Goal: Information Seeking & Learning: Learn about a topic

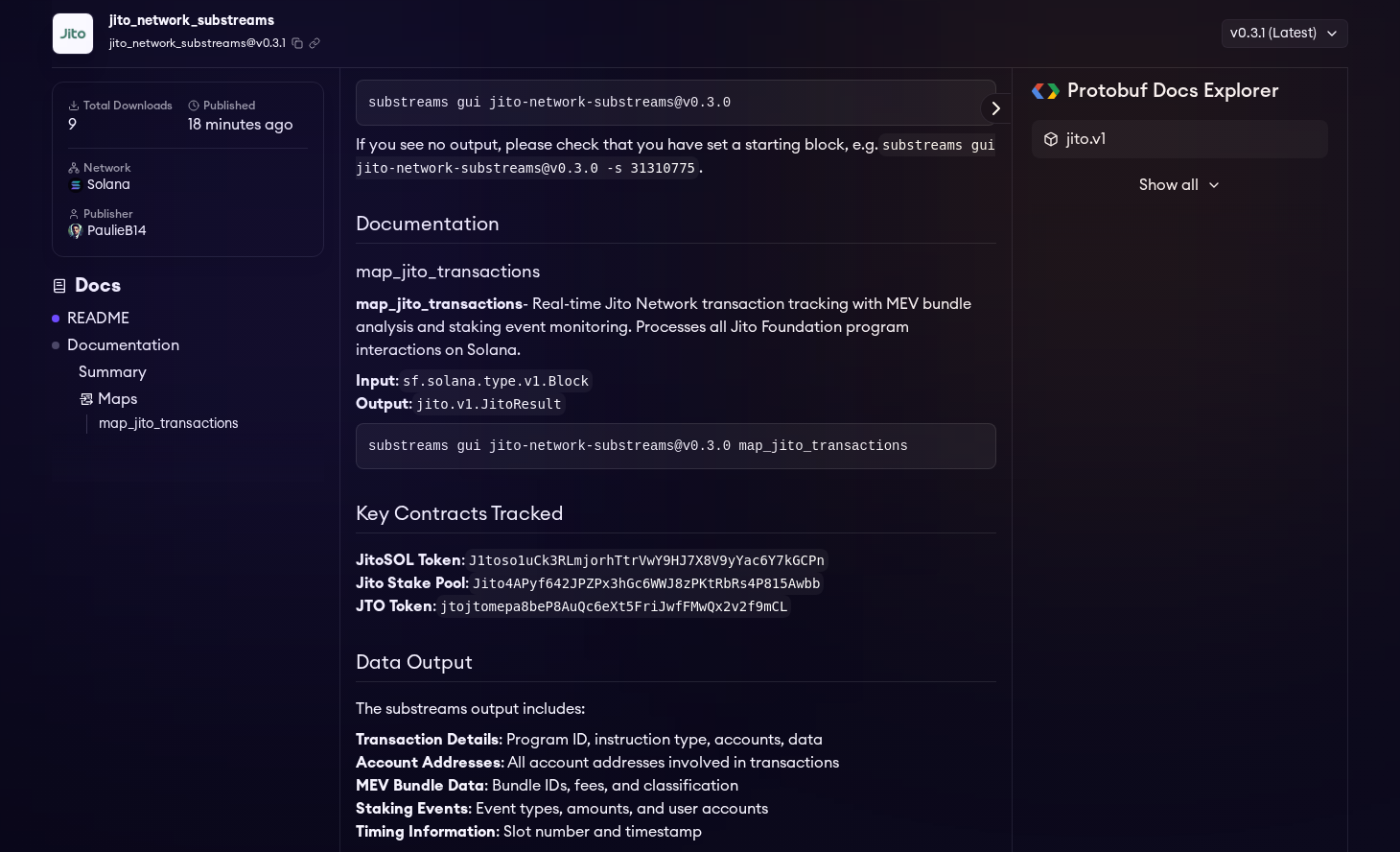
scroll to position [181, 0]
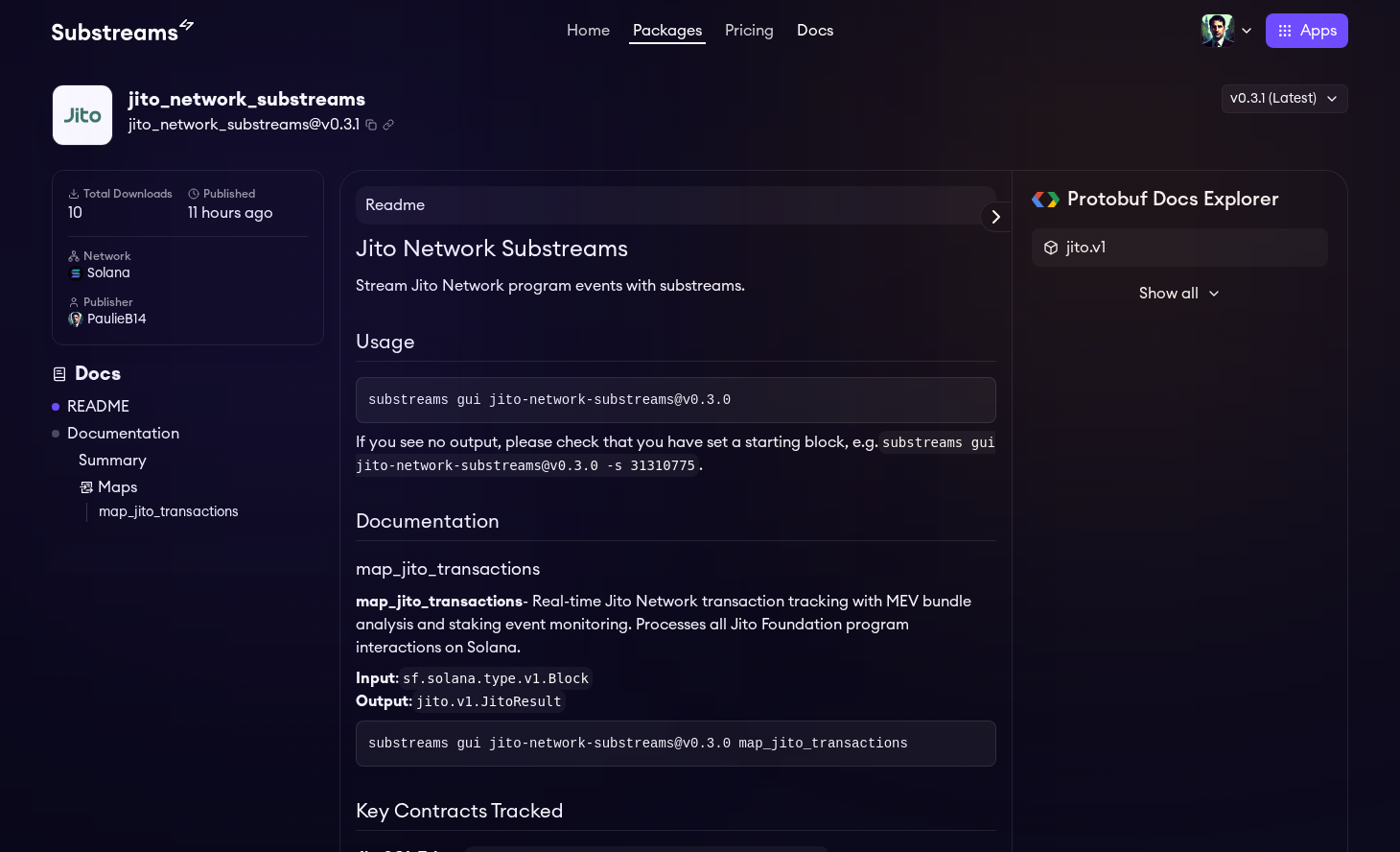
click at [821, 32] on link "Docs" at bounding box center [815, 33] width 44 height 20
click at [116, 323] on span "PaulieB14" at bounding box center [117, 319] width 60 height 20
click at [131, 318] on span "PaulieB14" at bounding box center [117, 319] width 60 height 20
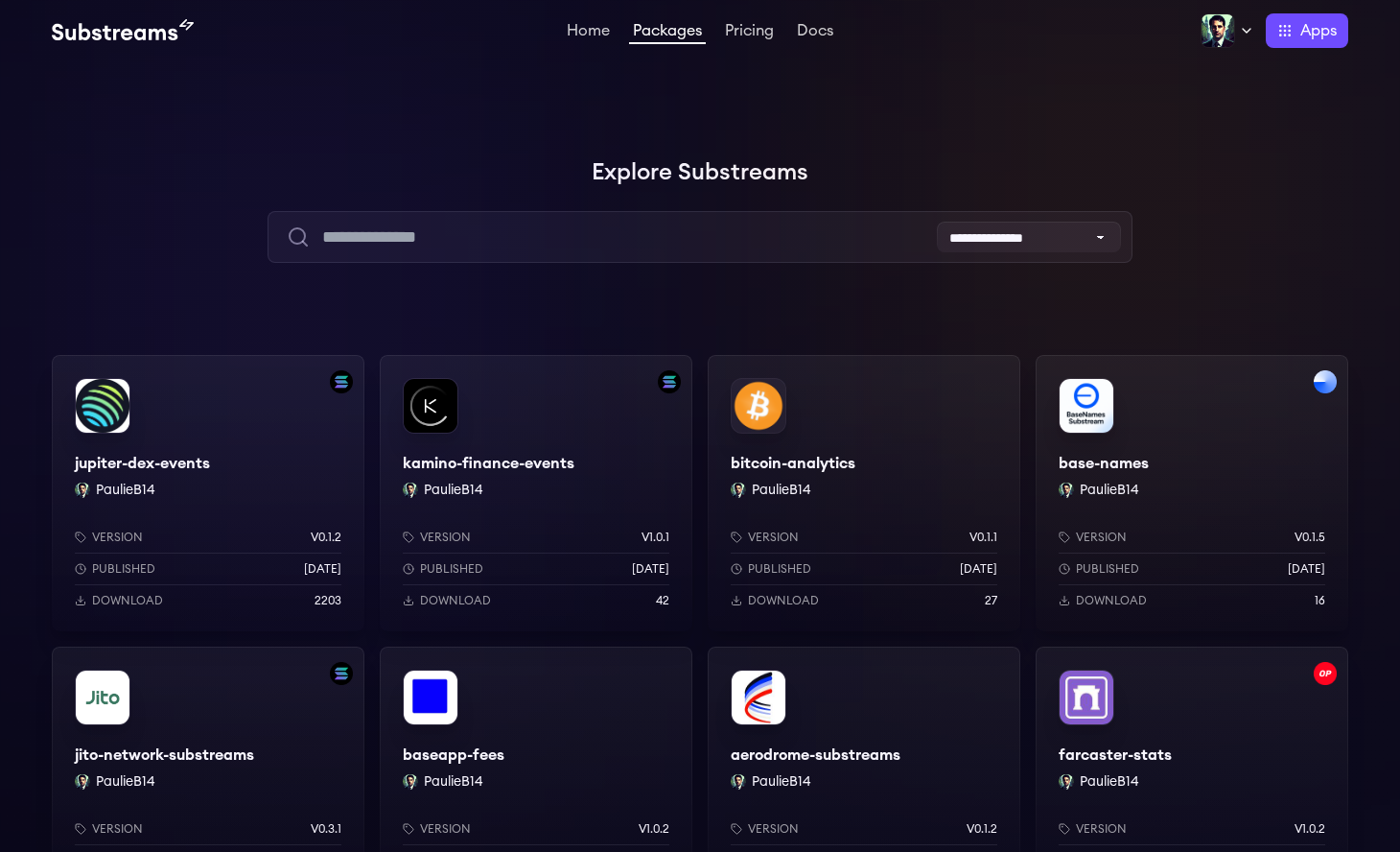
click at [553, 430] on div "kamino-finance-events PaulieB14 Version v1.0.1 Published yesterday Download 42" at bounding box center [536, 493] width 312 height 276
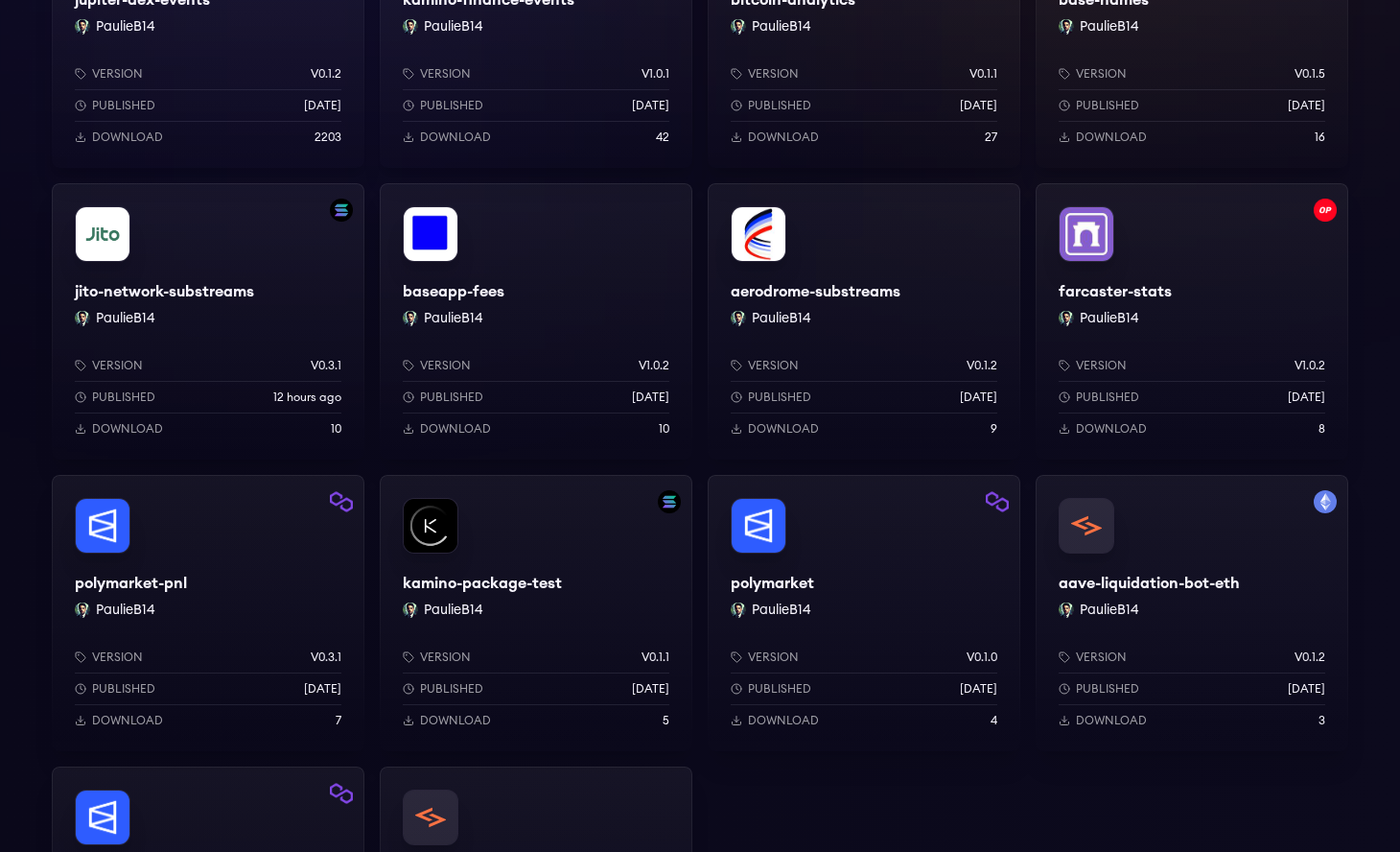
scroll to position [108, 0]
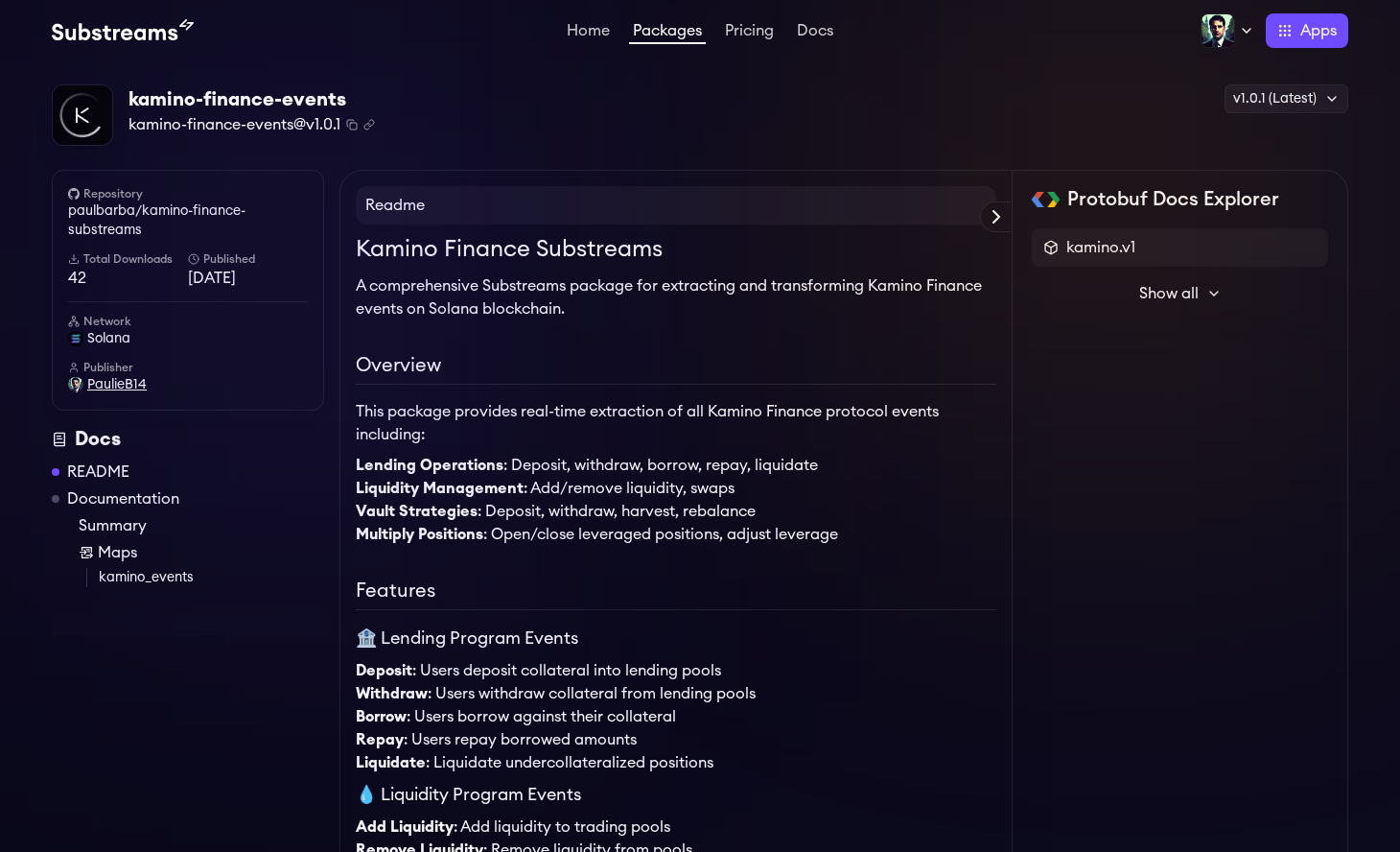
click at [108, 384] on span "PaulieB14" at bounding box center [117, 385] width 60 height 20
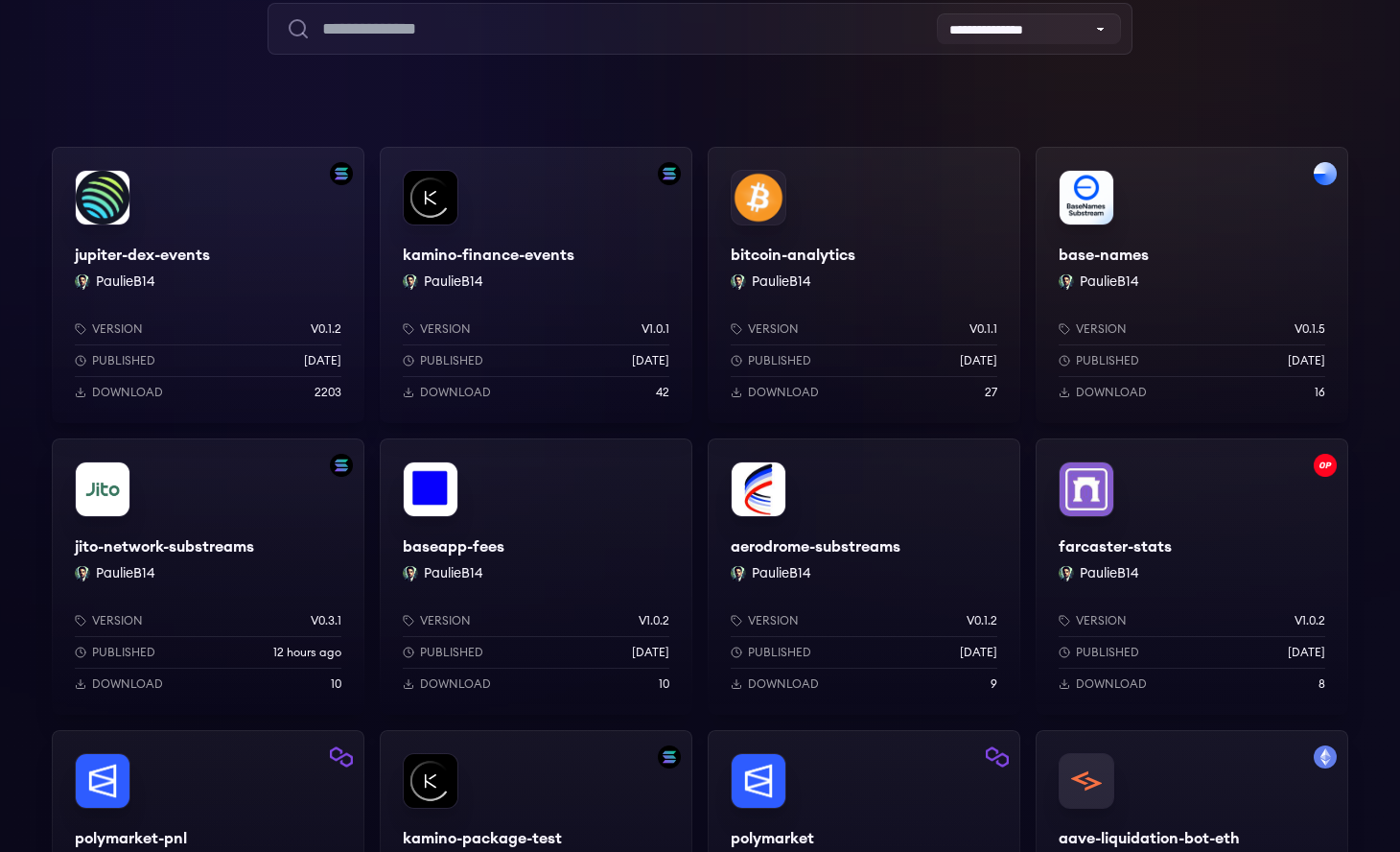
scroll to position [234, 0]
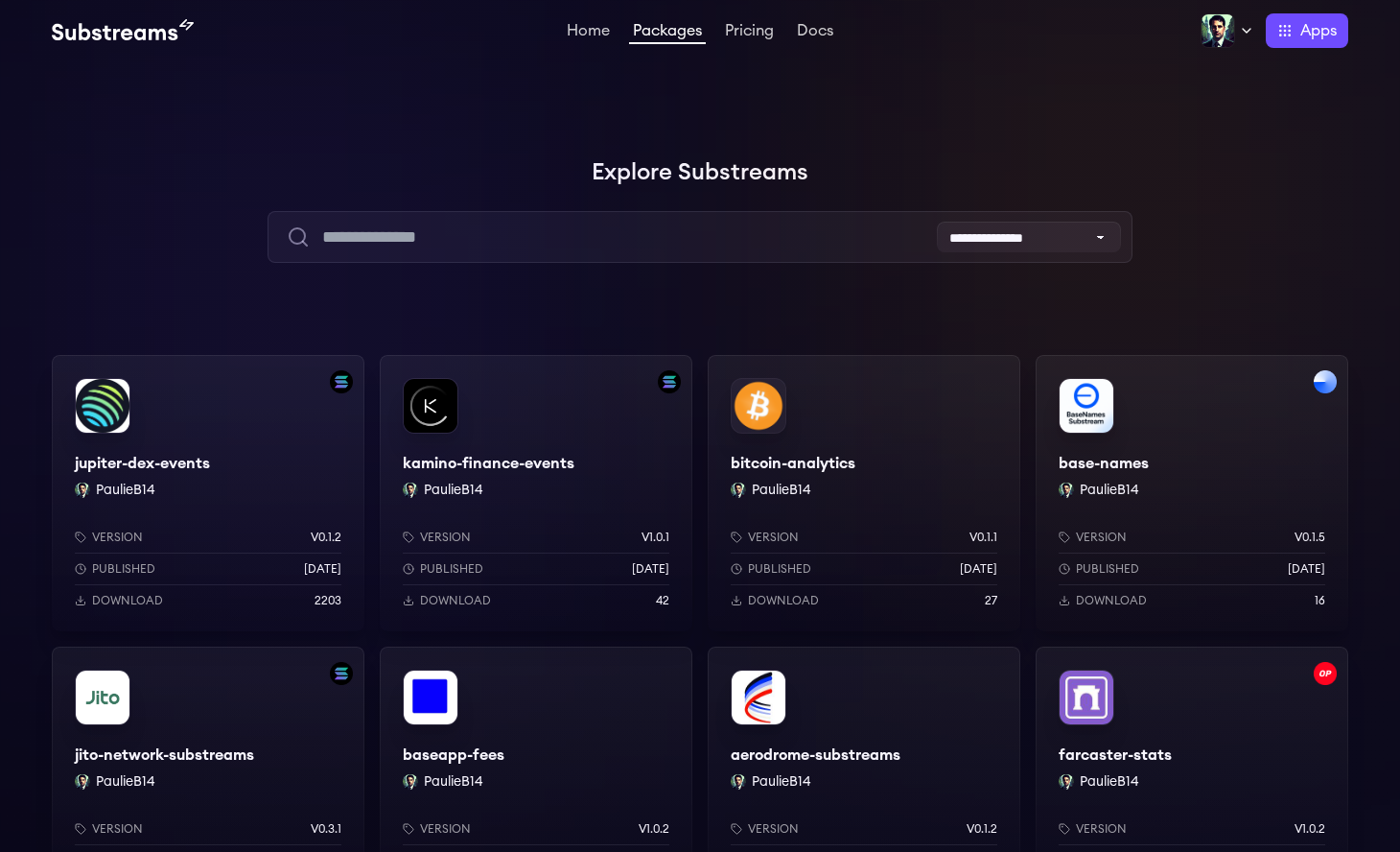
scroll to position [233, 0]
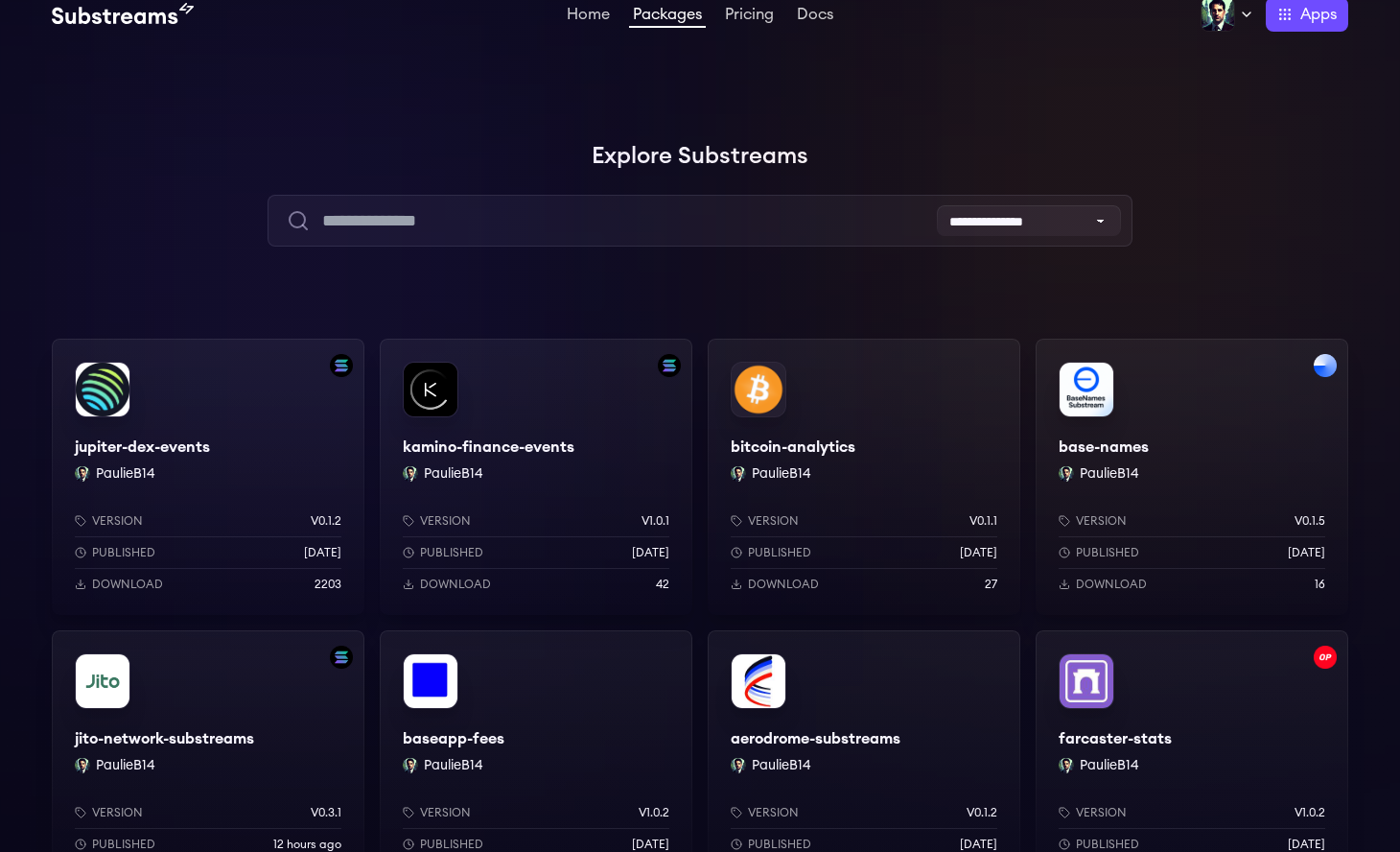
scroll to position [640, 0]
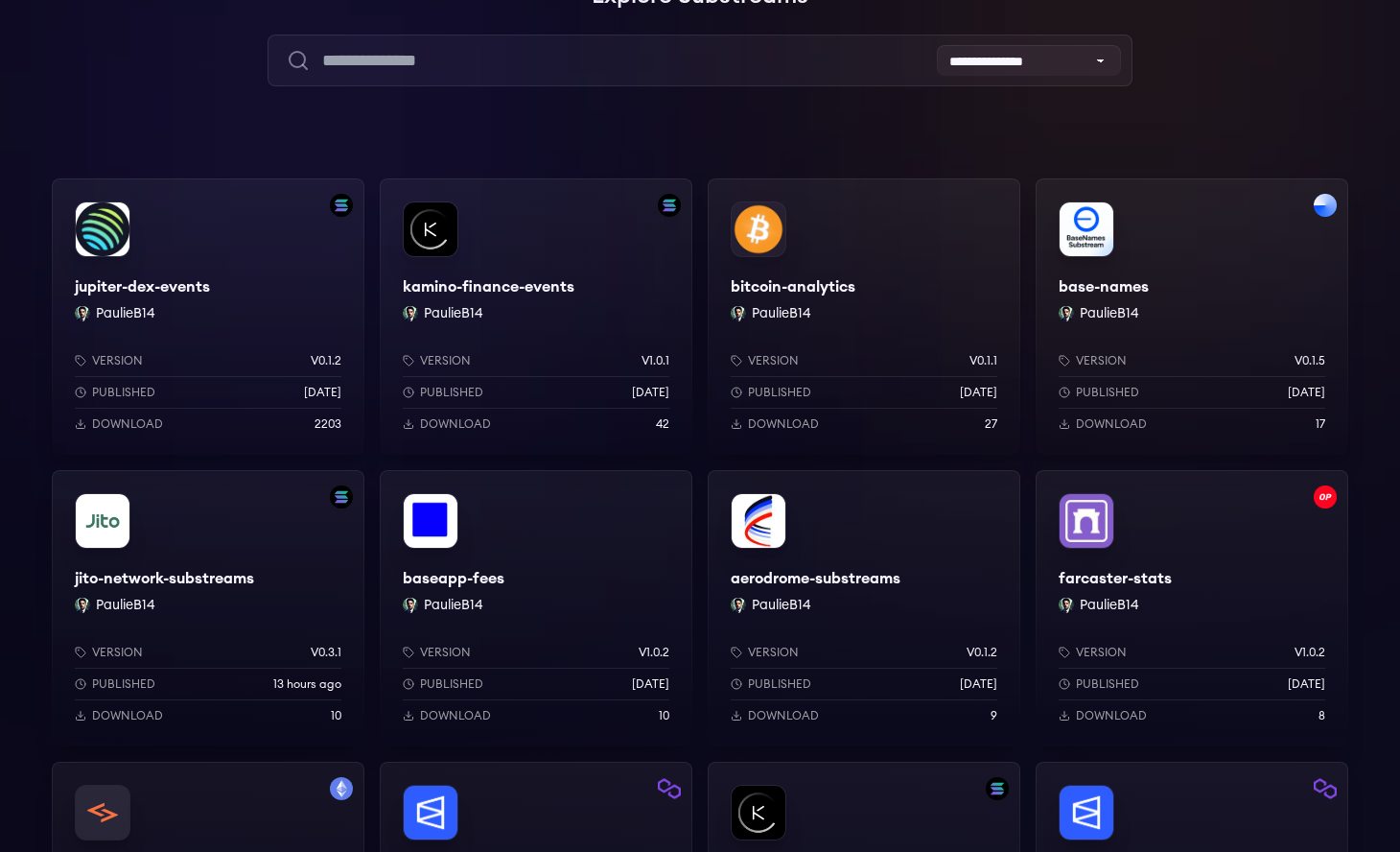
scroll to position [67, 0]
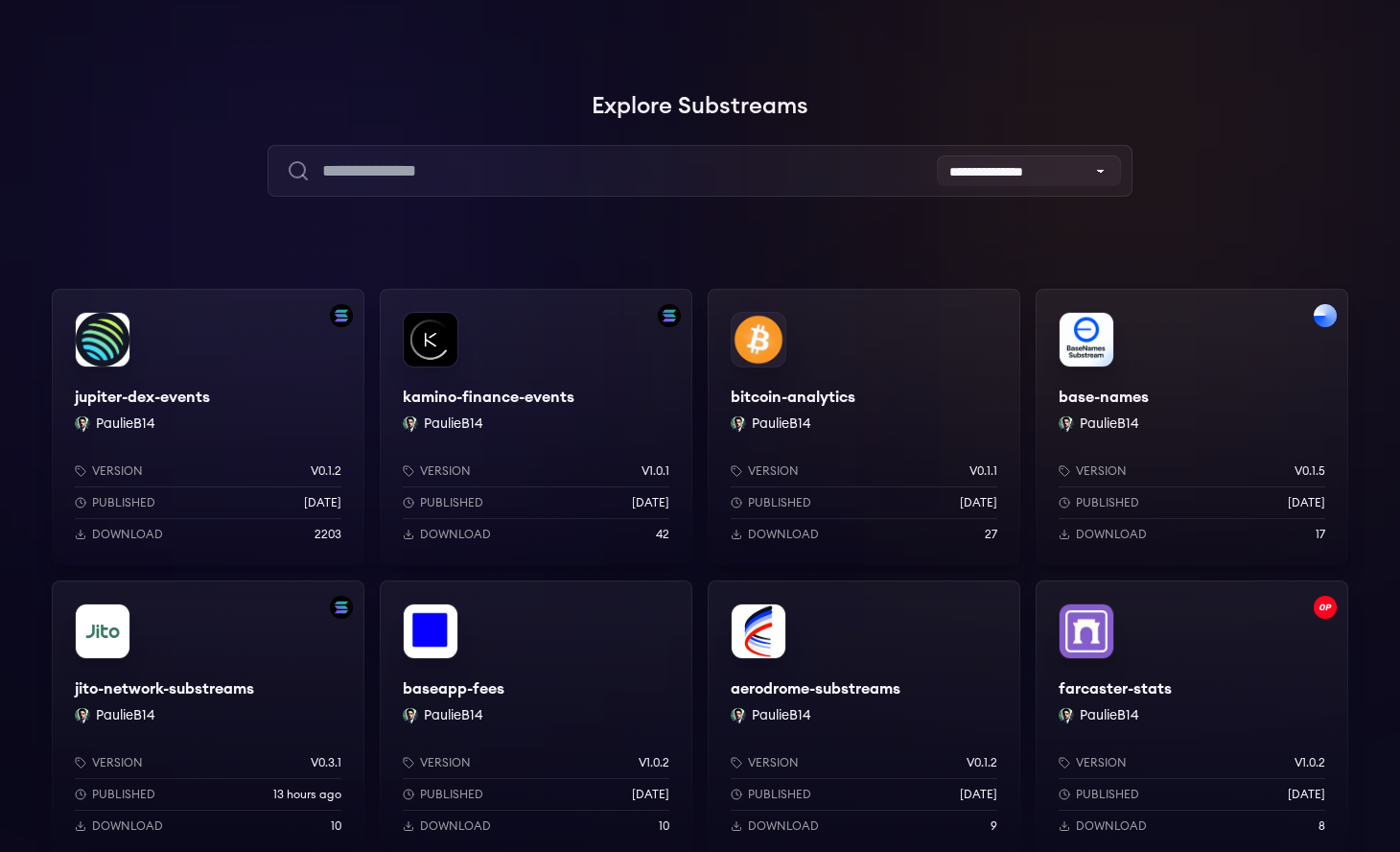
click at [216, 375] on div "jupiter-dex-events PaulieB14 Version v0.1.2 Published 3 days ago Download 2203" at bounding box center [208, 427] width 312 height 276
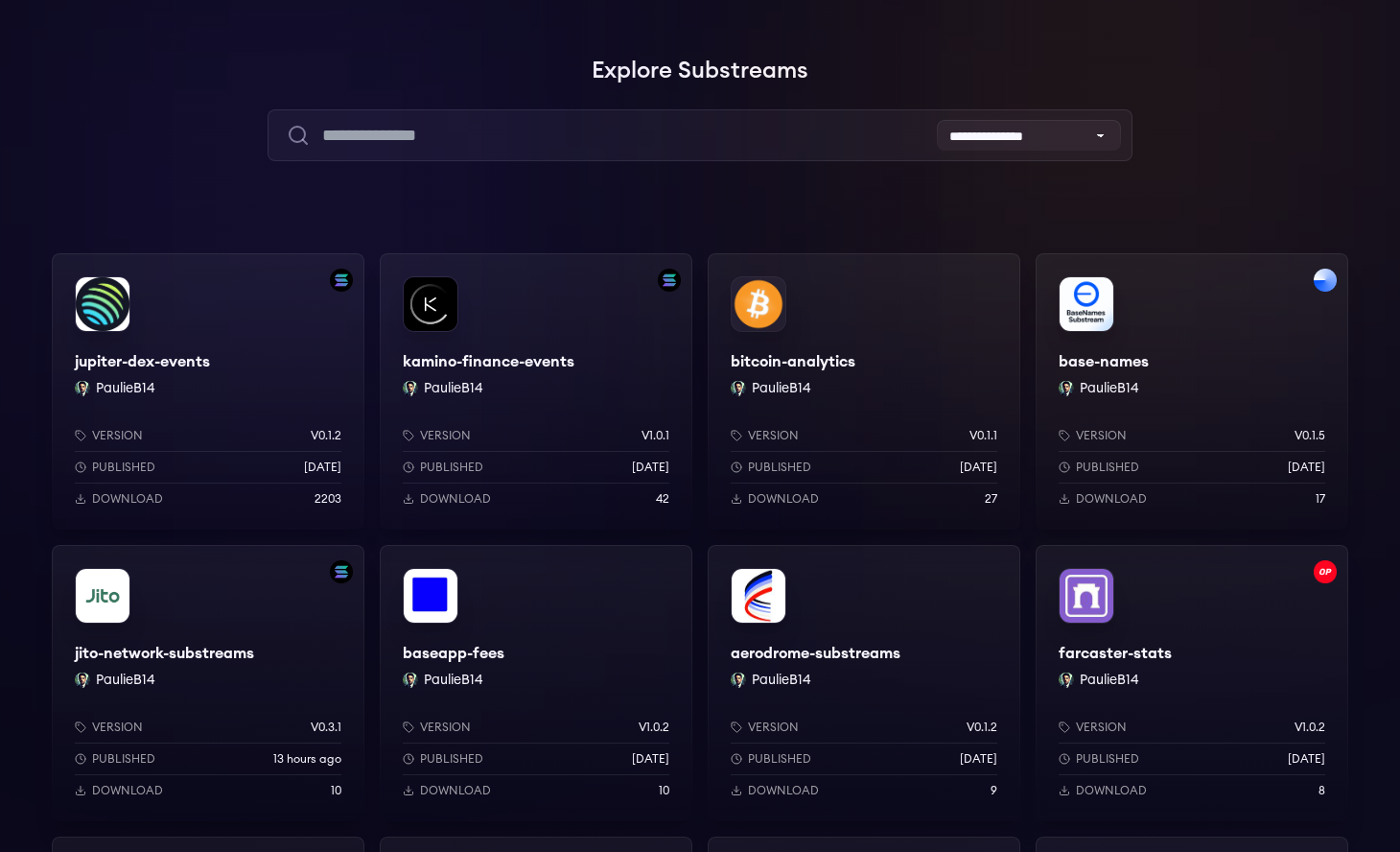
scroll to position [103, 0]
click at [878, 382] on div "bitcoin-analytics PaulieB14 Version v0.1.1 Published 2 months ago Download 27" at bounding box center [863, 391] width 312 height 276
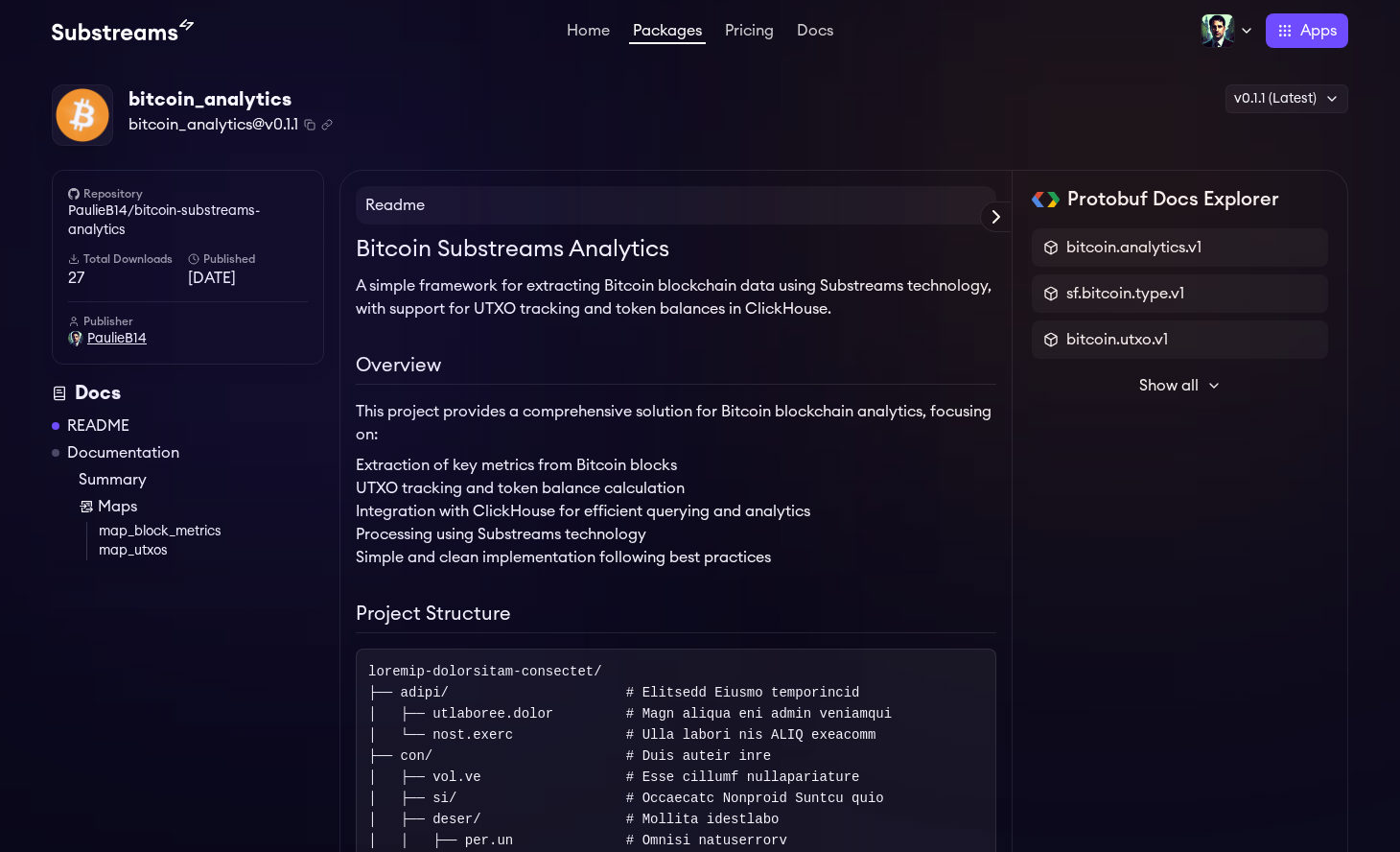
click at [122, 335] on span "PaulieB14" at bounding box center [117, 339] width 60 height 20
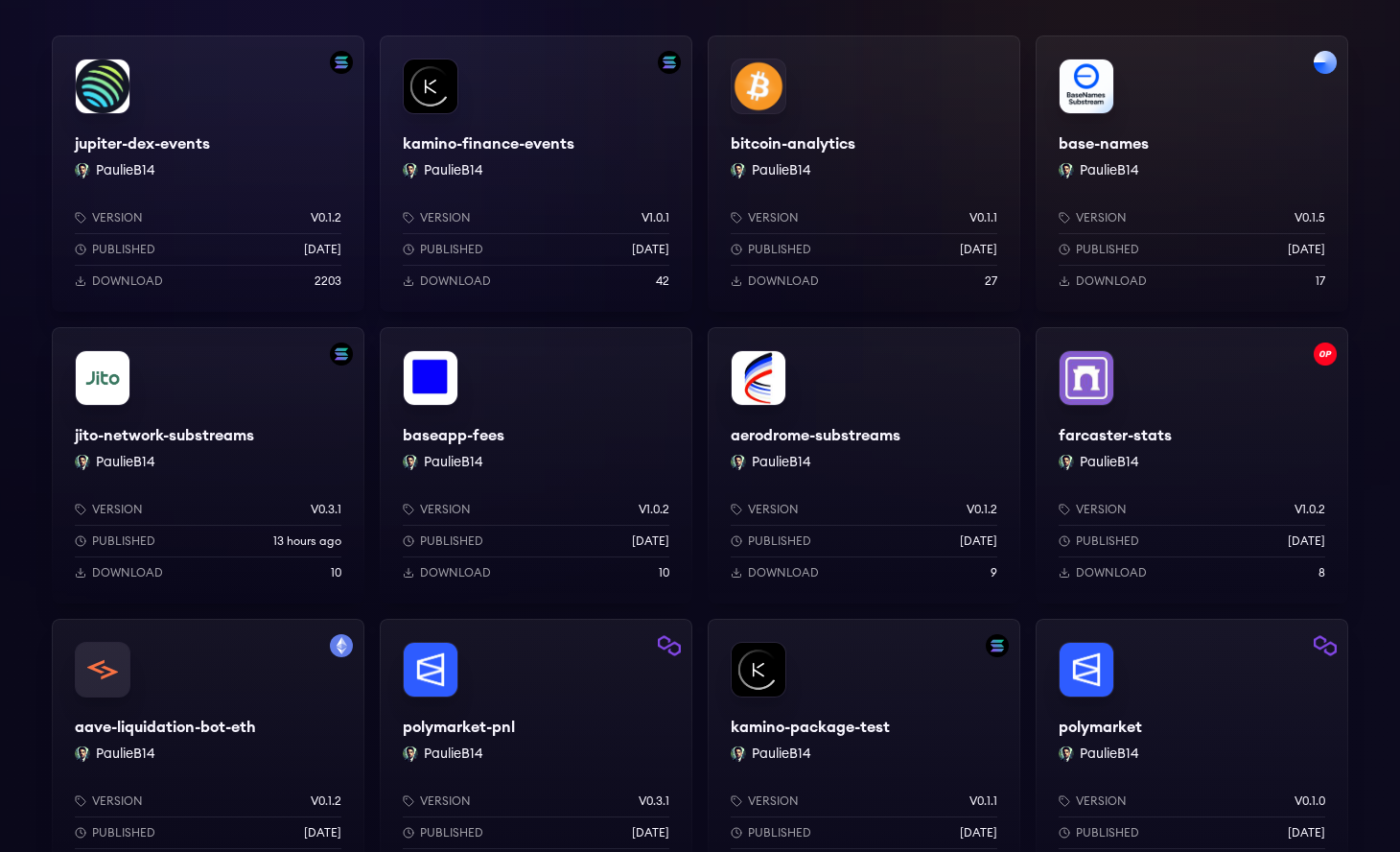
scroll to position [312, 0]
